Goal: Information Seeking & Learning: Learn about a topic

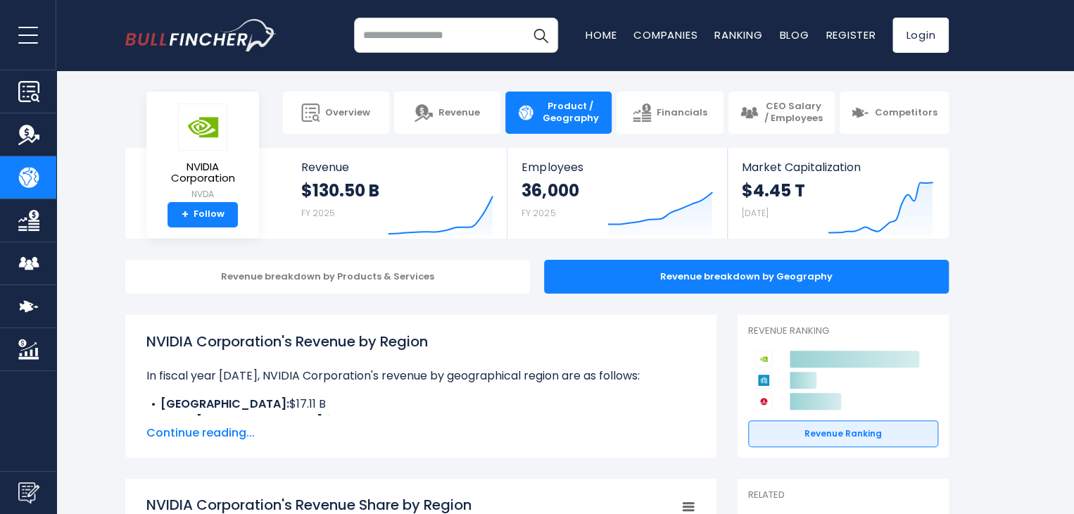
click at [439, 36] on input "search" at bounding box center [456, 35] width 204 height 35
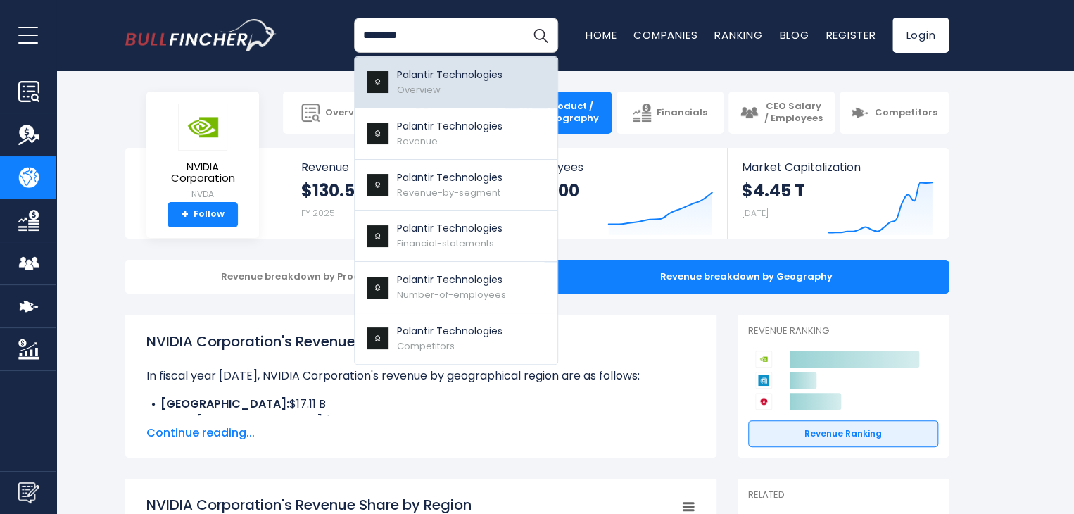
type input "********"
click at [431, 77] on p "Palantir Technologies" at bounding box center [450, 75] width 106 height 15
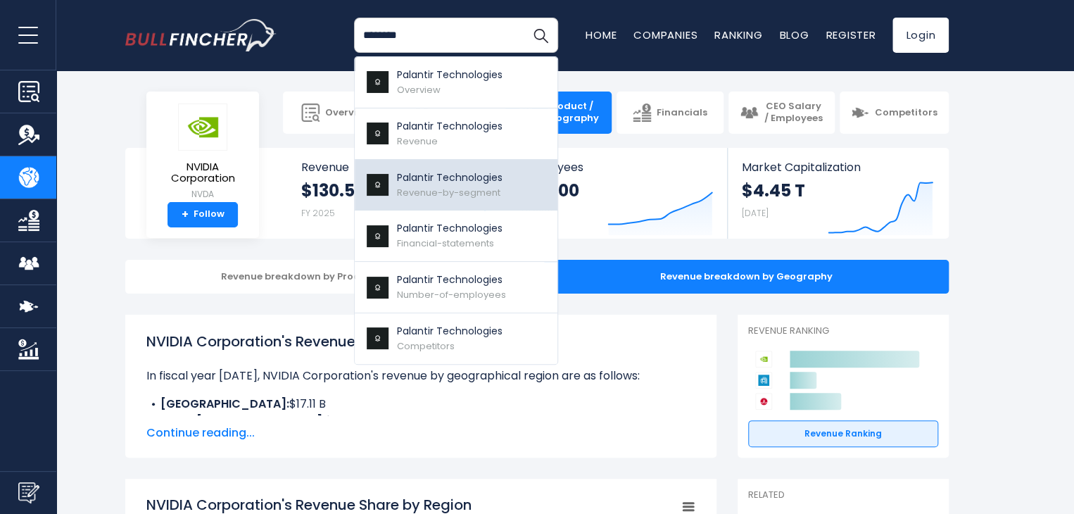
click at [442, 173] on p "Palantir Technologies" at bounding box center [450, 177] width 106 height 15
click at [442, 190] on span "Revenue-by-segment" at bounding box center [448, 192] width 103 height 13
click at [385, 185] on img at bounding box center [377, 185] width 25 height 22
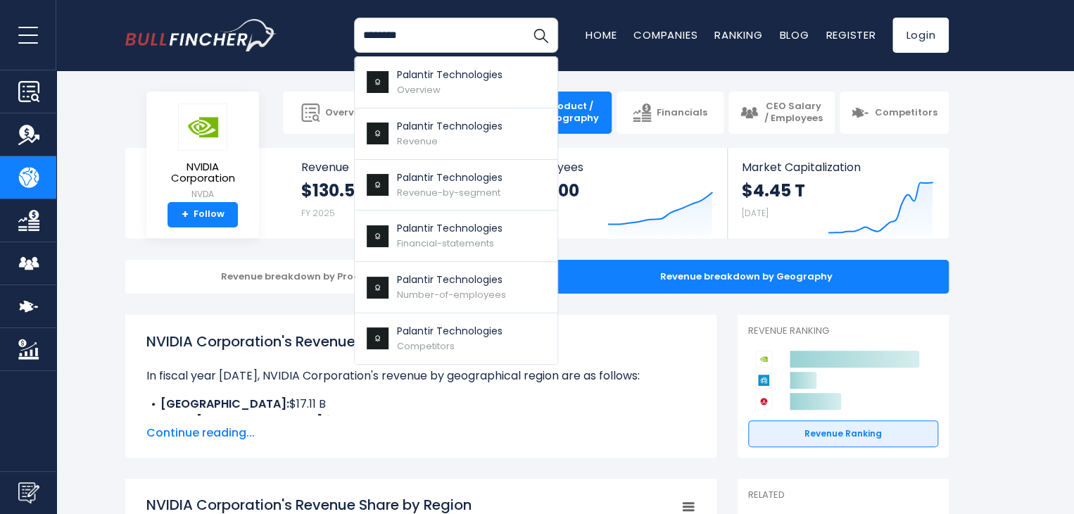
click at [538, 427] on span "Continue reading..." at bounding box center [420, 432] width 549 height 17
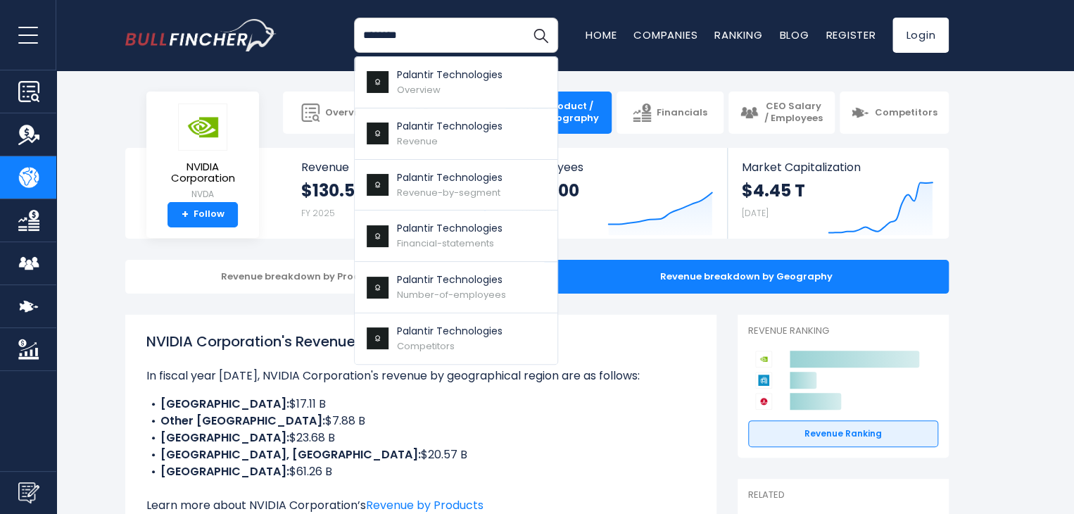
click at [169, 266] on div "Revenue breakdown by Products & Services" at bounding box center [327, 277] width 405 height 34
click at [537, 38] on img "Search" at bounding box center [540, 35] width 18 height 18
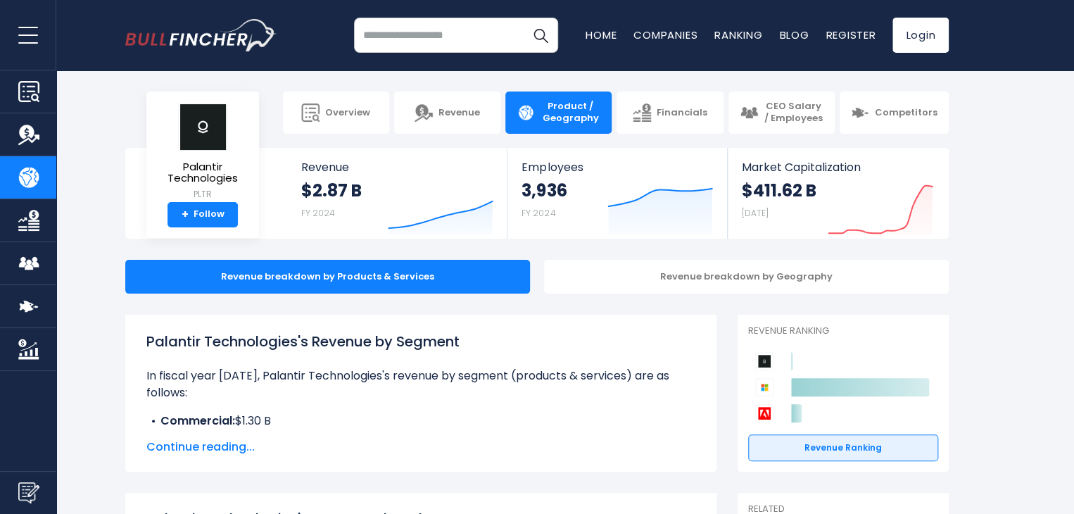
click at [436, 43] on input "search" at bounding box center [456, 35] width 204 height 35
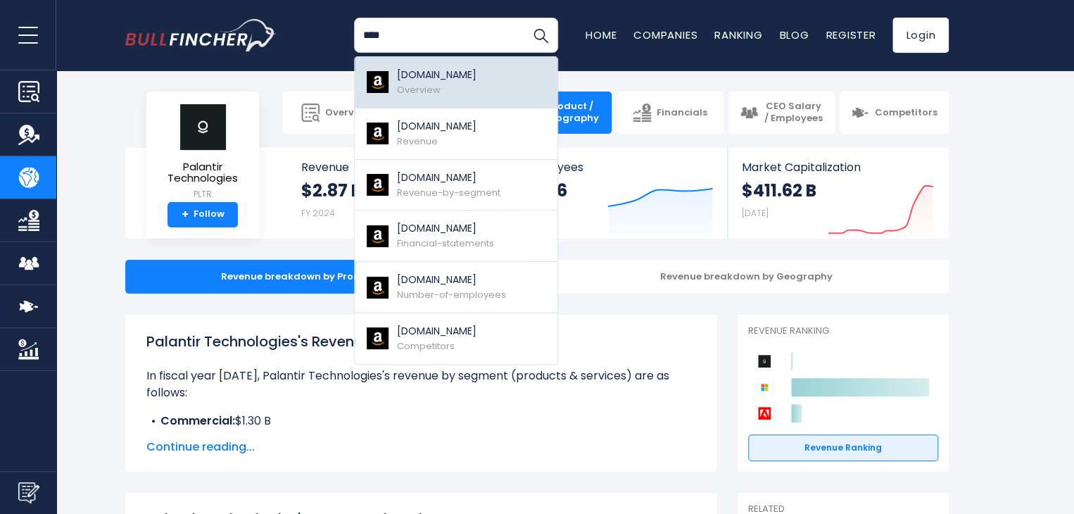
type input "****"
click at [416, 90] on span "Overview" at bounding box center [419, 89] width 44 height 13
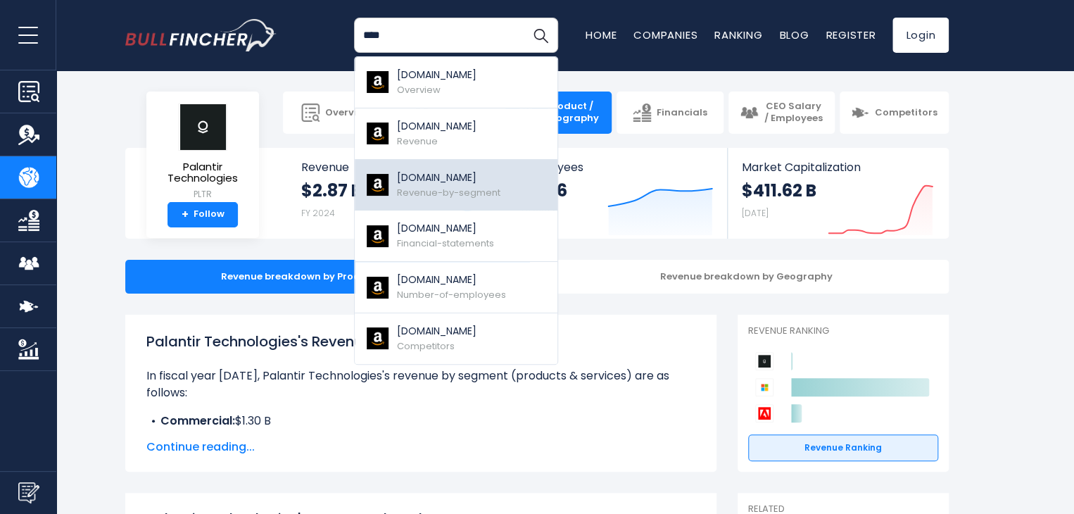
click at [446, 178] on p "[DOMAIN_NAME]" at bounding box center [448, 177] width 103 height 15
